Goal: Ask a question

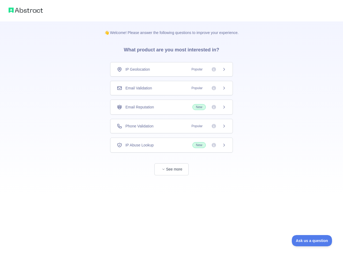
click at [172, 69] on div "IP Geolocation Popular" at bounding box center [171, 69] width 109 height 5
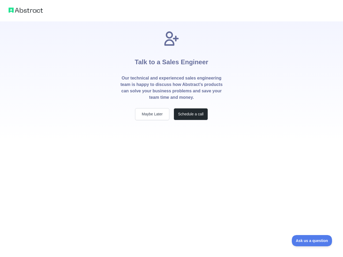
click at [172, 88] on p "Our technical and experienced sales engineering team is happy to discuss how Ab…" at bounding box center [171, 88] width 103 height 26
click at [172, 107] on div "Talk to a Sales Engineer Our technical and experienced sales engineering team i…" at bounding box center [171, 75] width 120 height 90
click at [172, 126] on div "Talk to a Sales Engineer Our technical and experienced sales engineering team i…" at bounding box center [171, 81] width 120 height 120
click at [172, 145] on div "Talk to a Sales Engineer Our technical and experienced sales engineering team i…" at bounding box center [171, 128] width 343 height 257
click at [172, 169] on div "Talk to a Sales Engineer Our technical and experienced sales engineering team i…" at bounding box center [171, 128] width 343 height 257
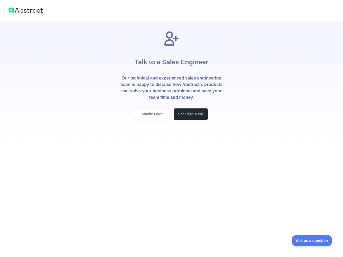
click at [312, 241] on span "Ask us a question" at bounding box center [312, 241] width 40 height 4
